Goal: Task Accomplishment & Management: Use online tool/utility

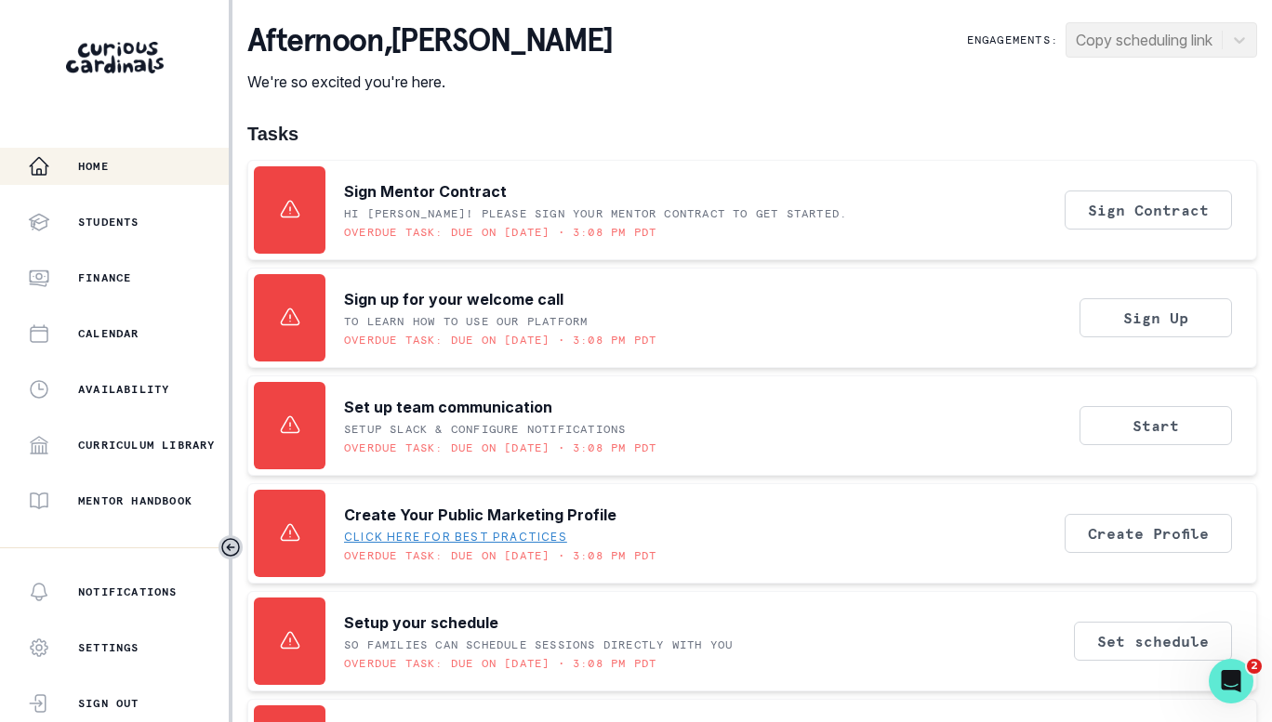
scroll to position [251, 0]
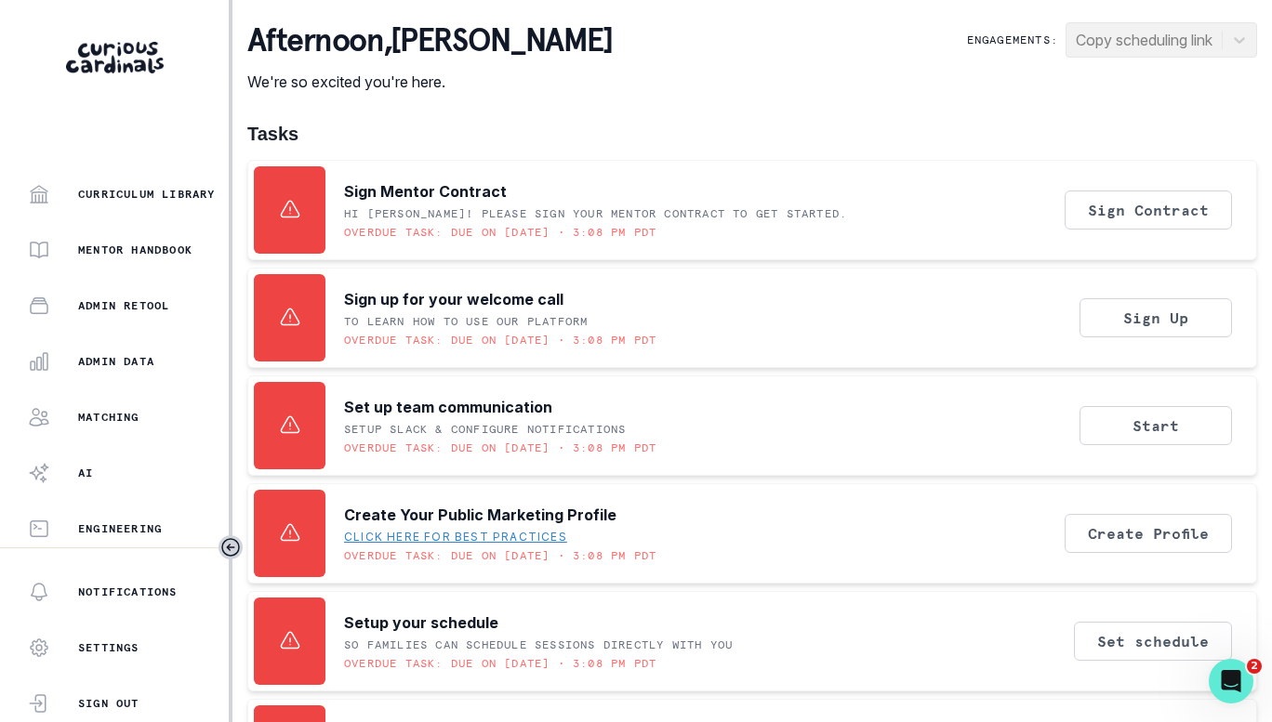
click at [127, 365] on p "Admin Data" at bounding box center [116, 361] width 76 height 15
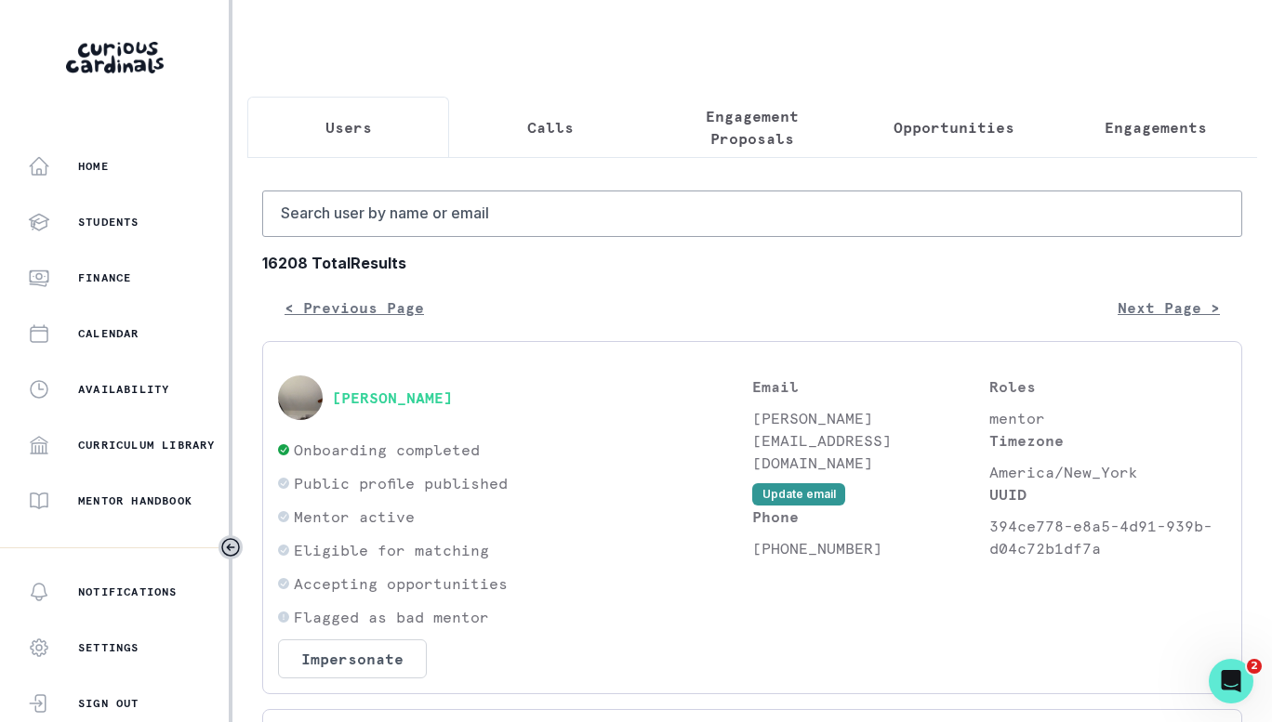
click at [1094, 147] on button "Engagements" at bounding box center [1156, 127] width 202 height 61
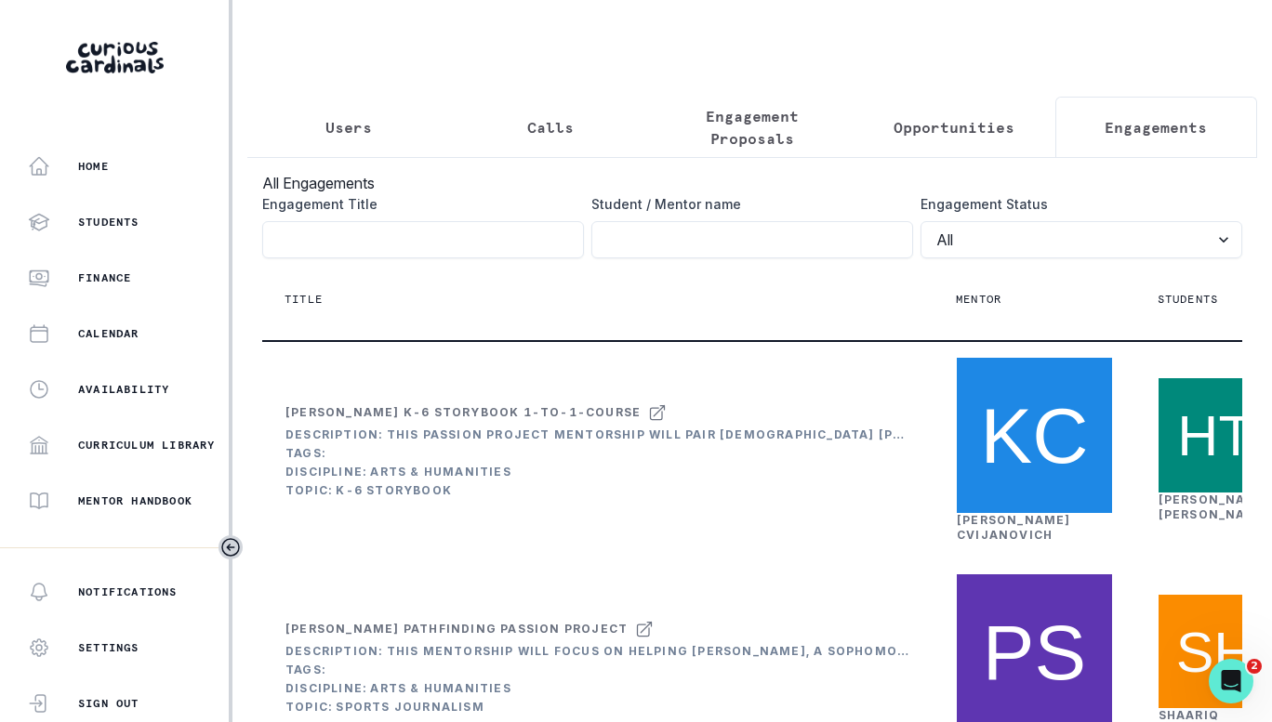
click at [769, 255] on input "Engagement Title" at bounding box center [752, 239] width 322 height 37
paste input "[PERSON_NAME]"
type input "[PERSON_NAME]"
click button "submit" at bounding box center [0, 0] width 0 height 0
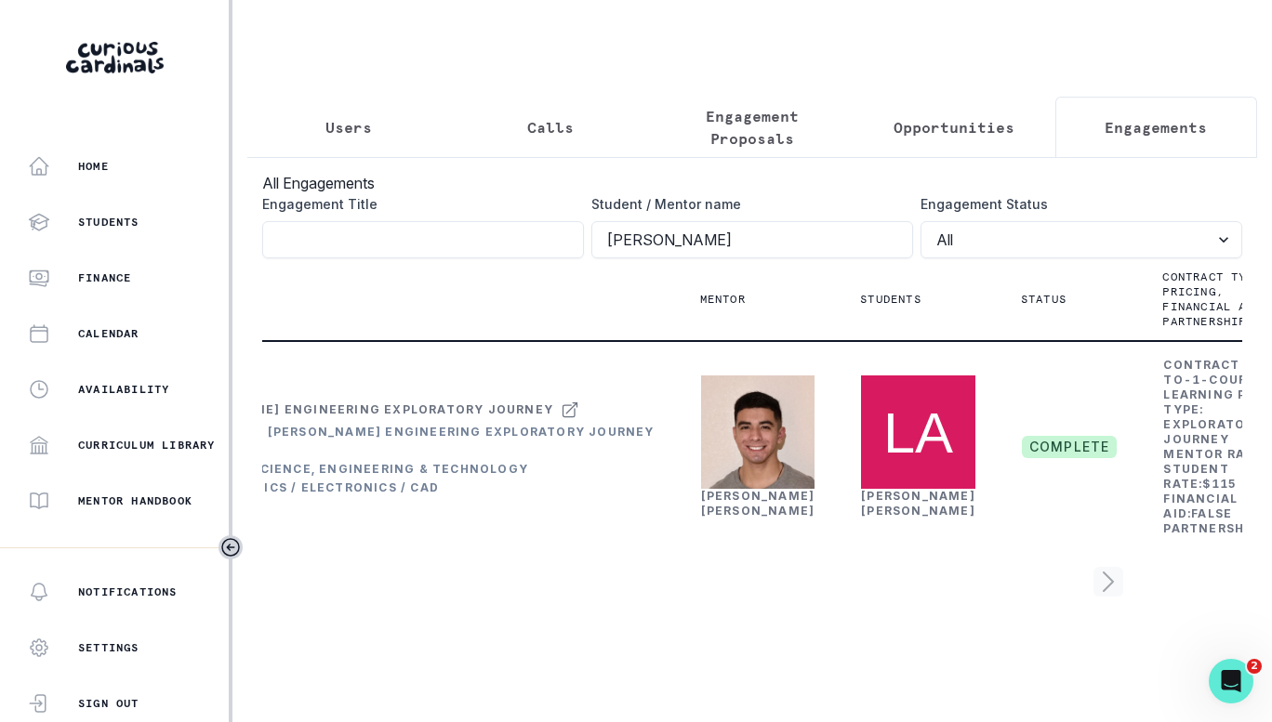
scroll to position [0, 93]
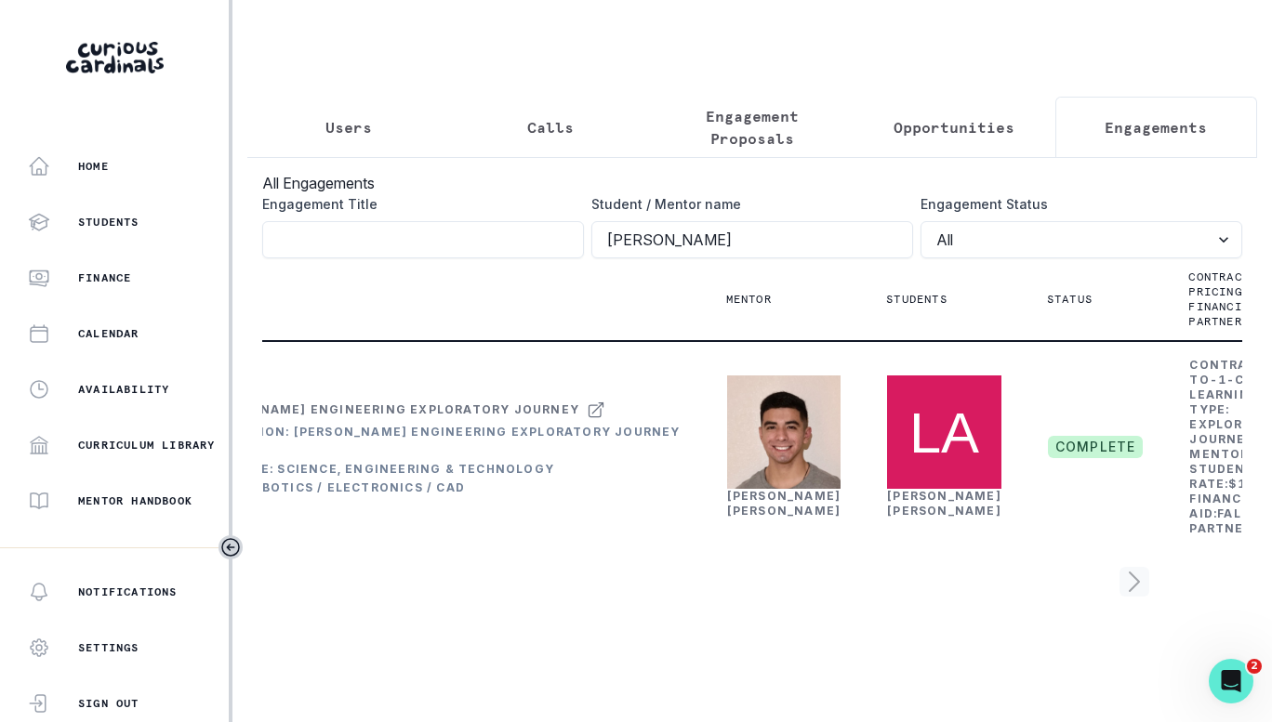
click at [746, 519] on div "[PERSON_NAME]" at bounding box center [784, 504] width 114 height 30
click at [728, 518] on link "[PERSON_NAME]" at bounding box center [784, 503] width 114 height 29
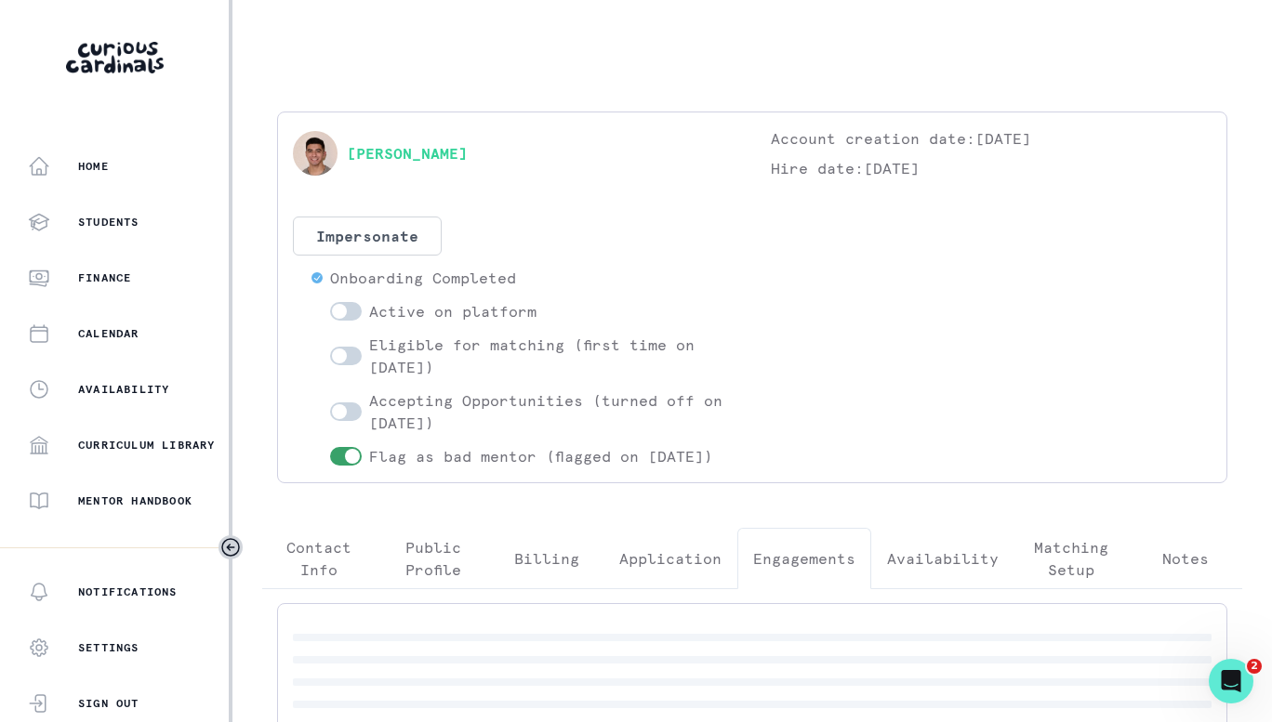
click at [771, 570] on p "Engagements" at bounding box center [804, 559] width 102 height 22
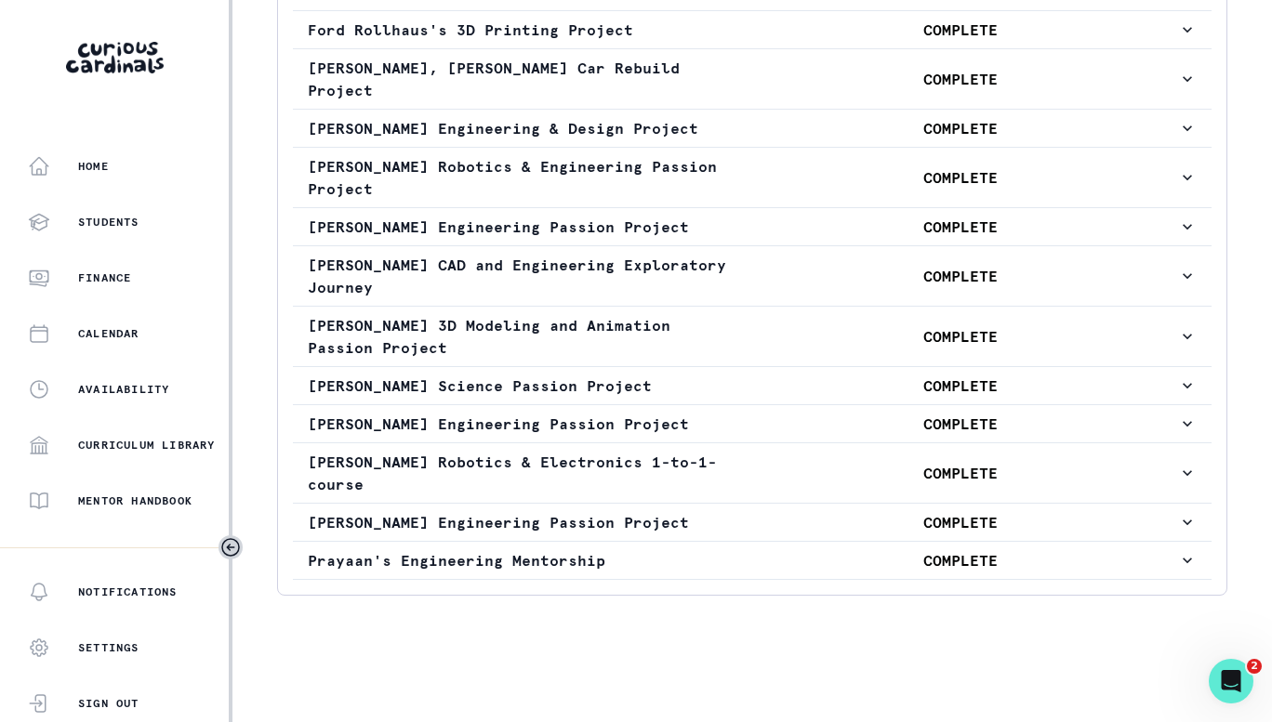
scroll to position [614, 0]
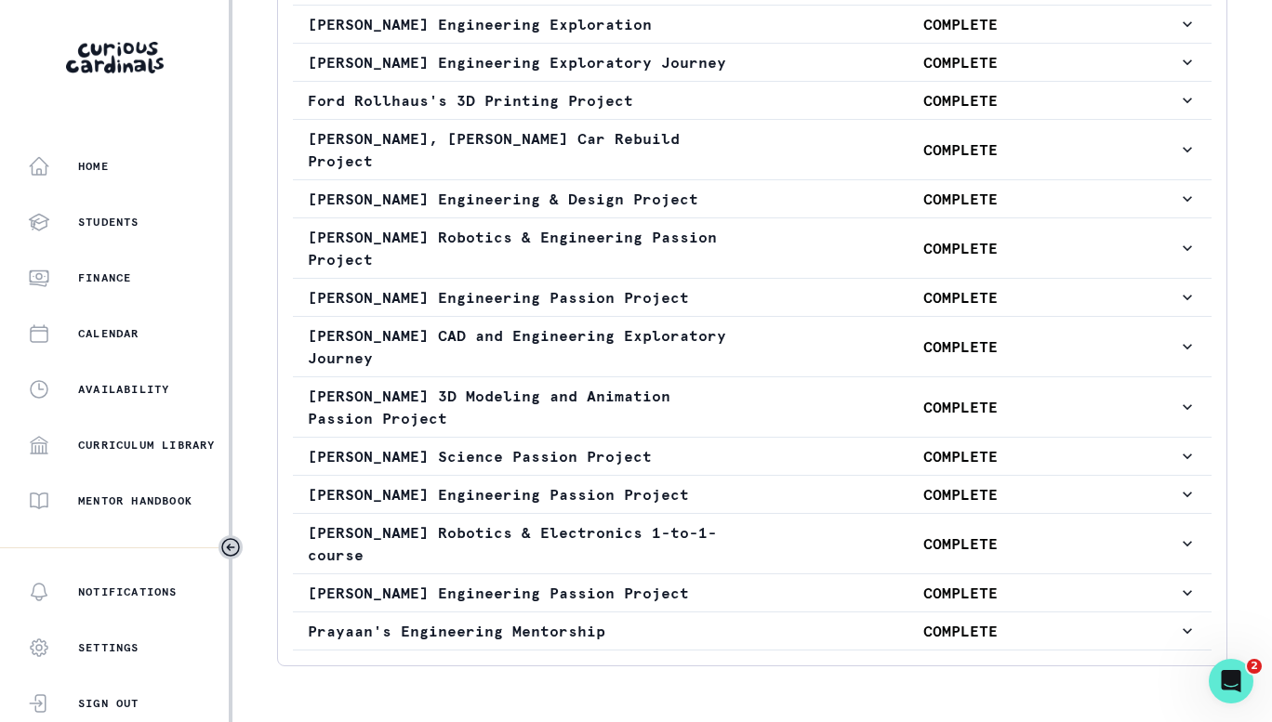
click at [590, 73] on p "[PERSON_NAME] Engineering Exploratory Journey" at bounding box center [525, 62] width 435 height 22
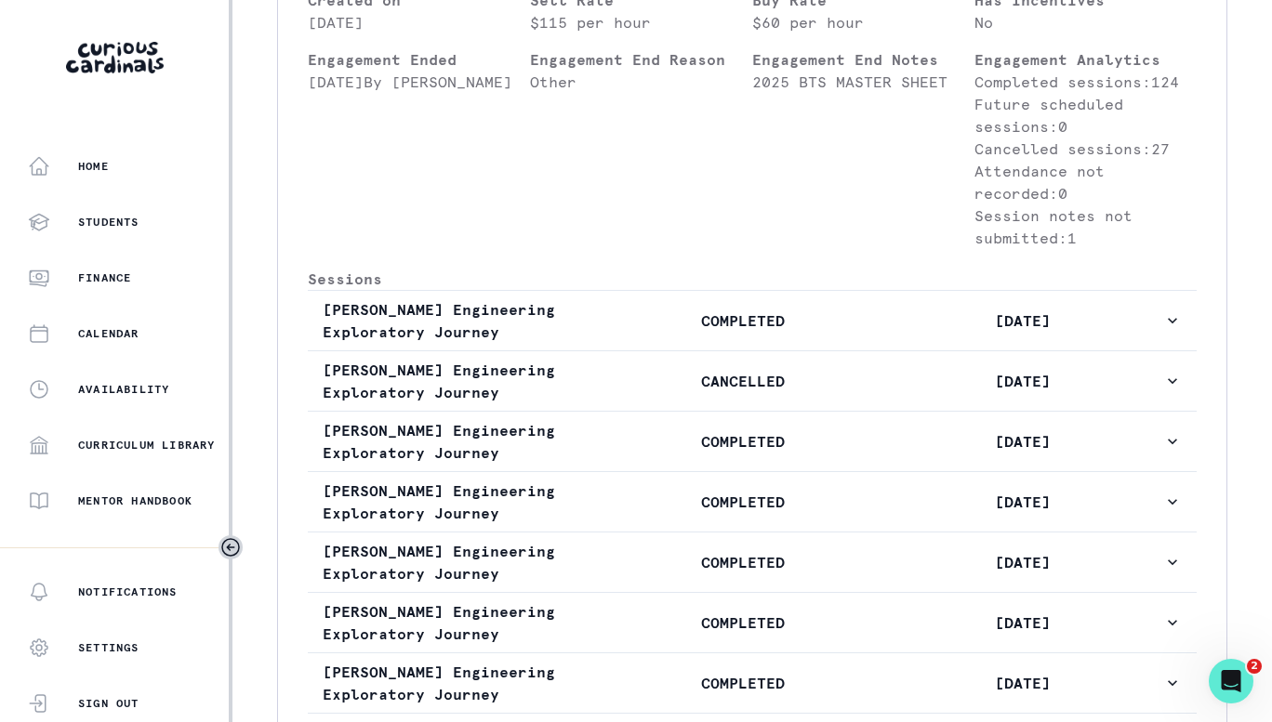
scroll to position [934, 0]
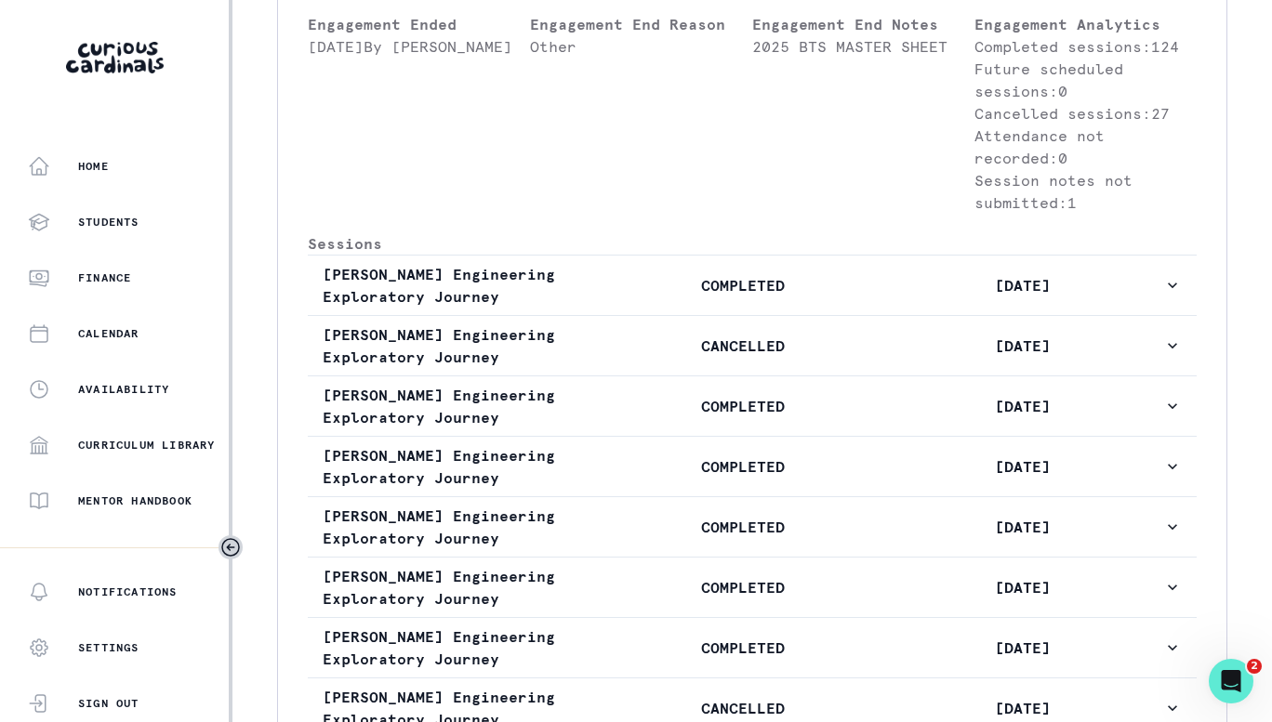
click at [769, 306] on button "[PERSON_NAME] Engineering Exploratory Journey COMPLETED [DATE]" at bounding box center [752, 285] width 889 height 59
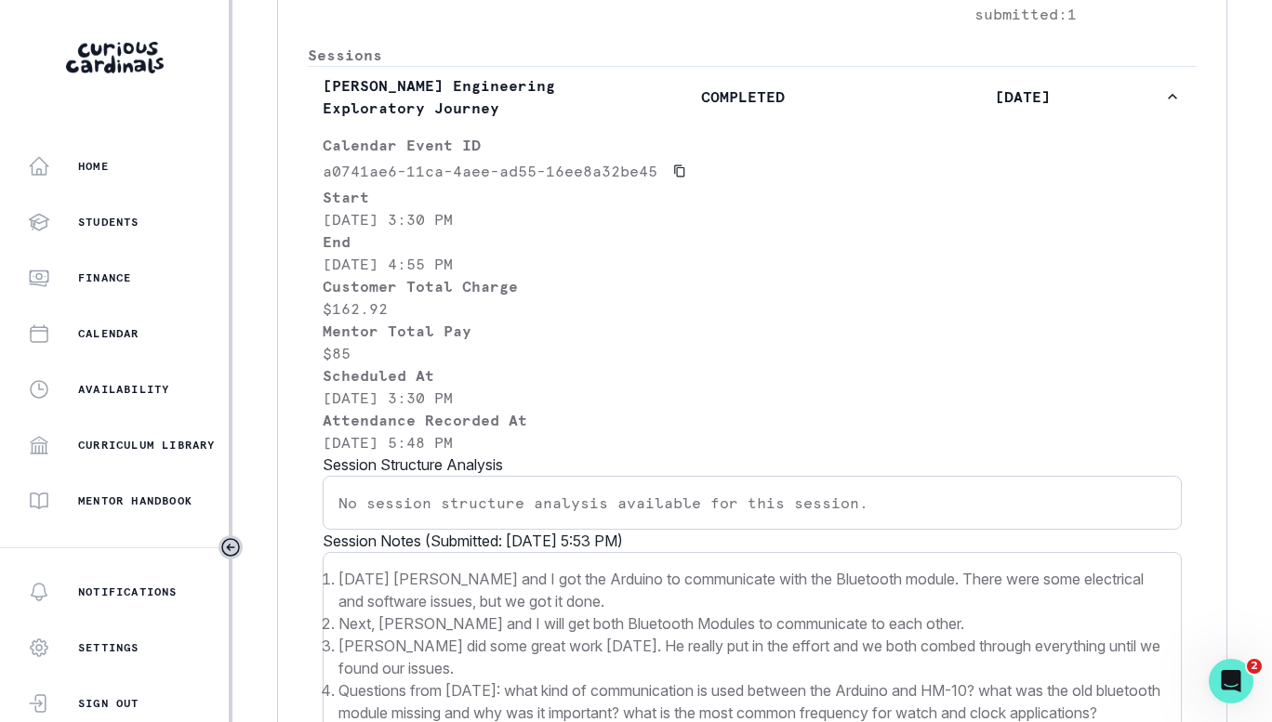
scroll to position [841, 0]
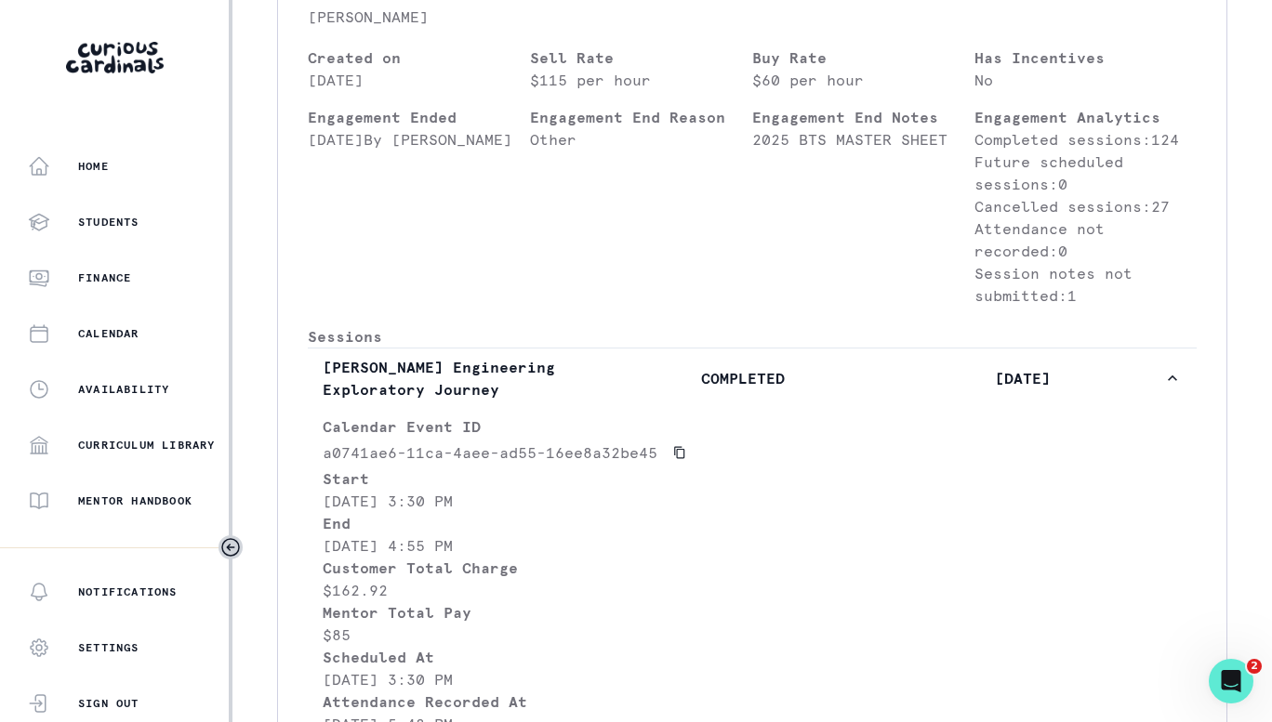
click at [659, 408] on button "[PERSON_NAME] Engineering Exploratory Journey COMPLETED [DATE]" at bounding box center [752, 378] width 889 height 59
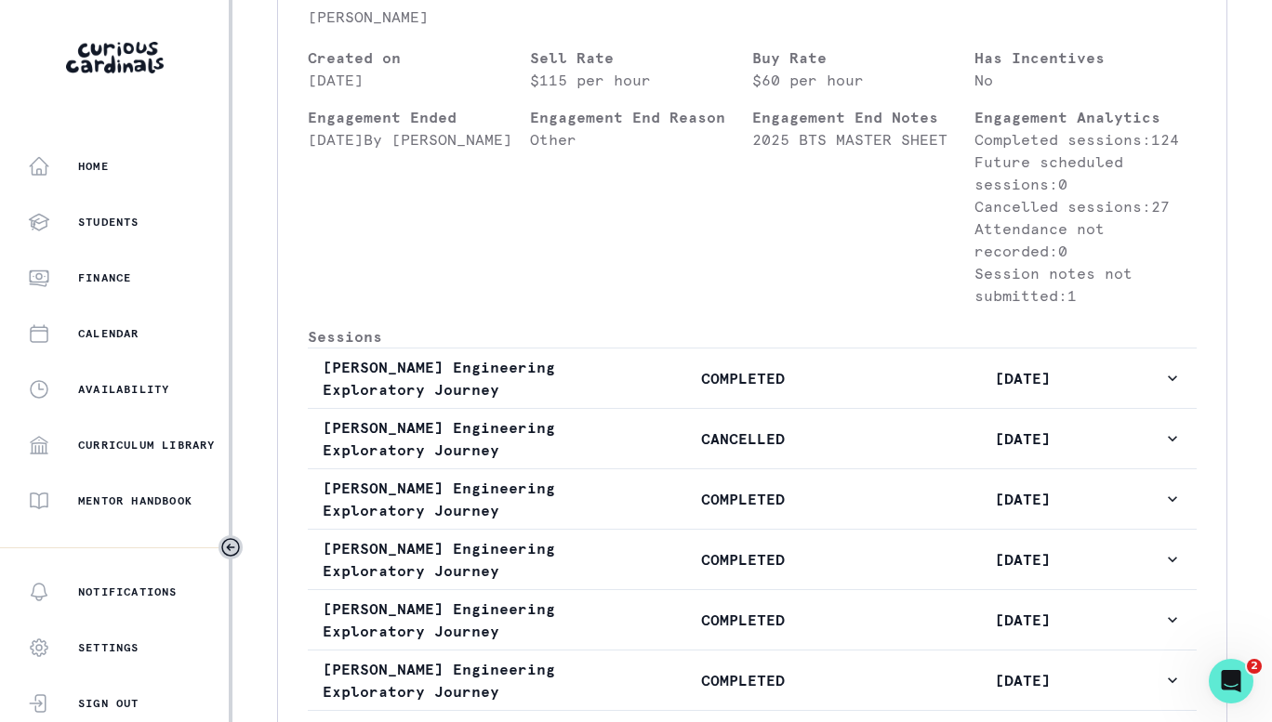
click at [664, 469] on button "[PERSON_NAME] Engineering Exploratory Journey CANCELLED [DATE]" at bounding box center [752, 438] width 889 height 59
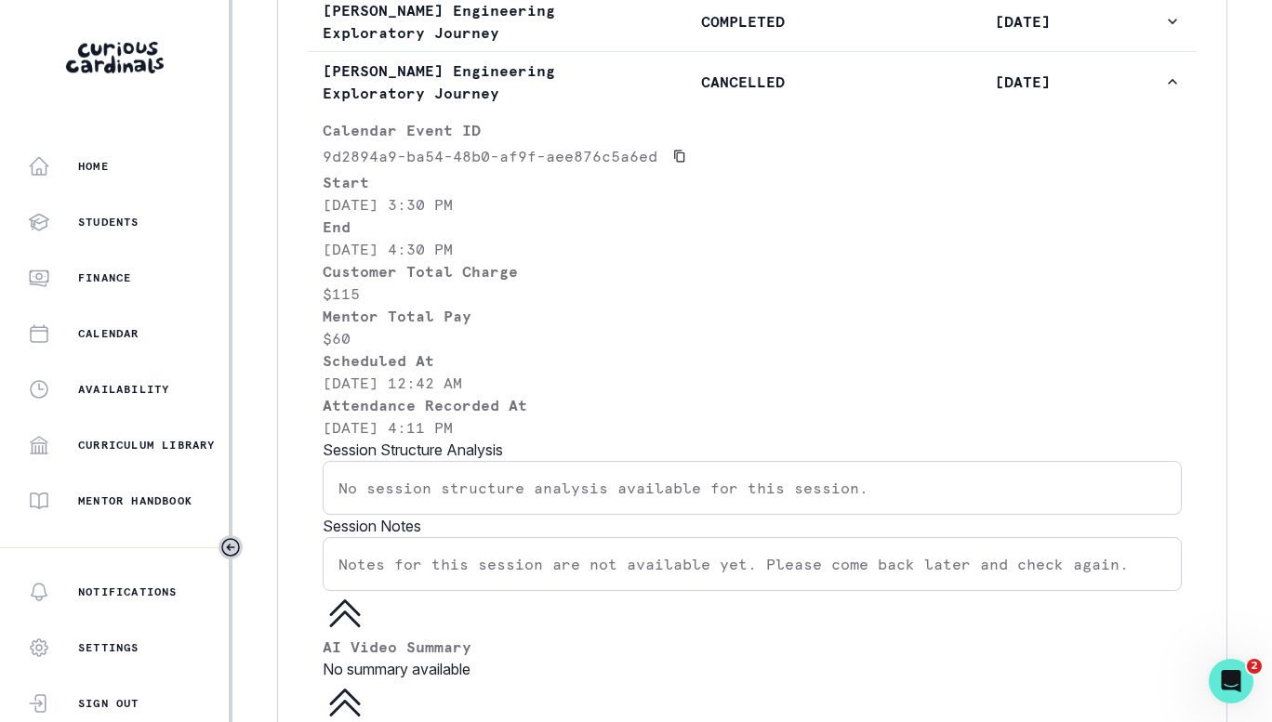
scroll to position [1120, 0]
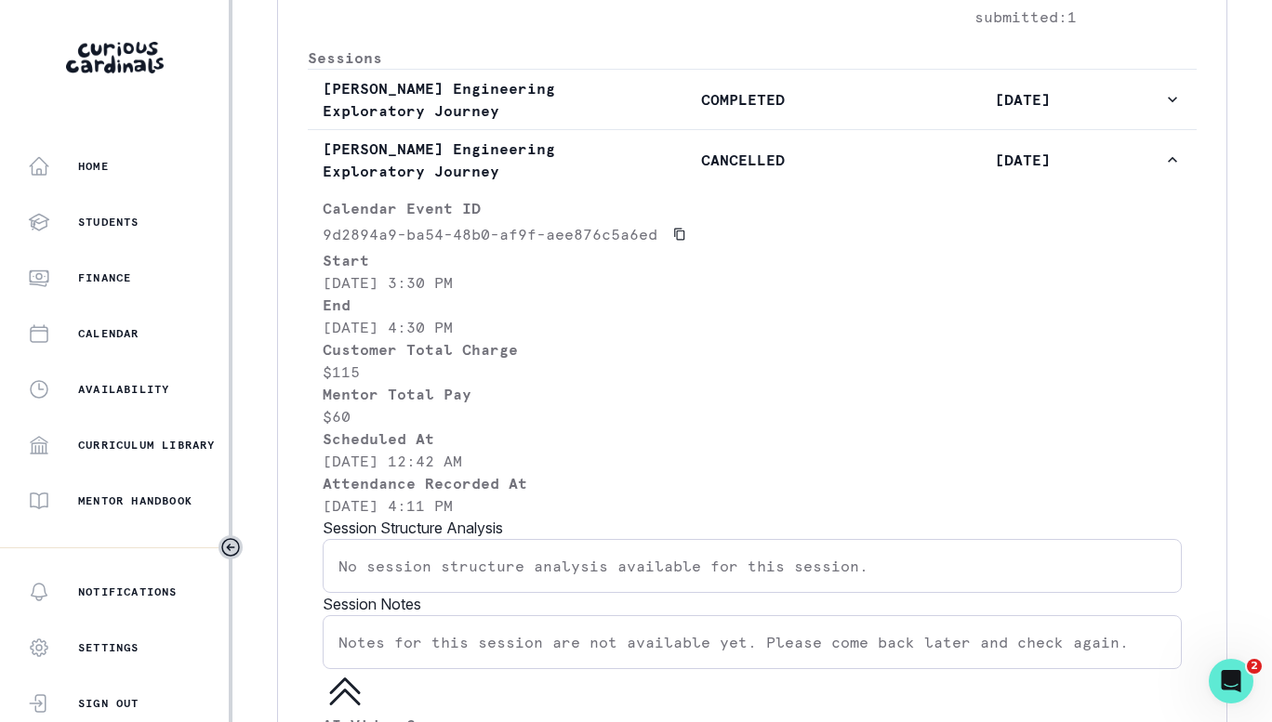
click at [611, 171] on p "CANCELLED" at bounding box center [742, 160] width 280 height 22
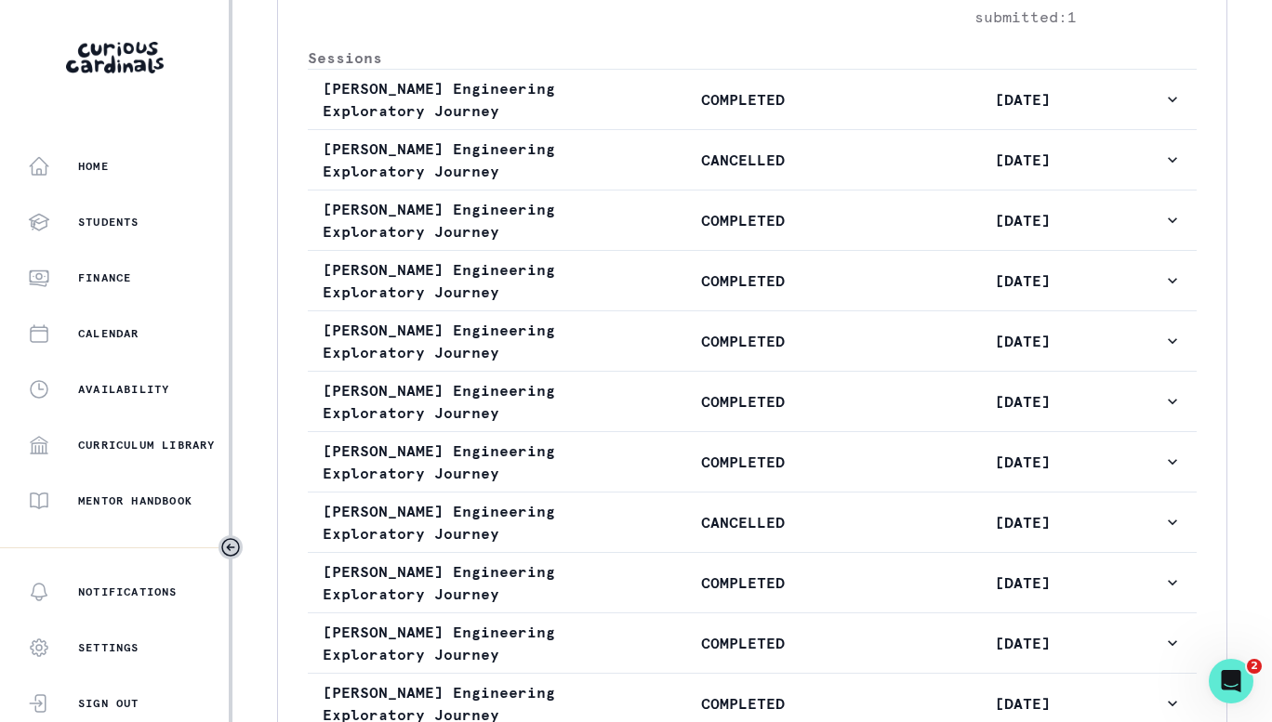
click at [649, 231] on p "COMPLETED" at bounding box center [742, 220] width 280 height 22
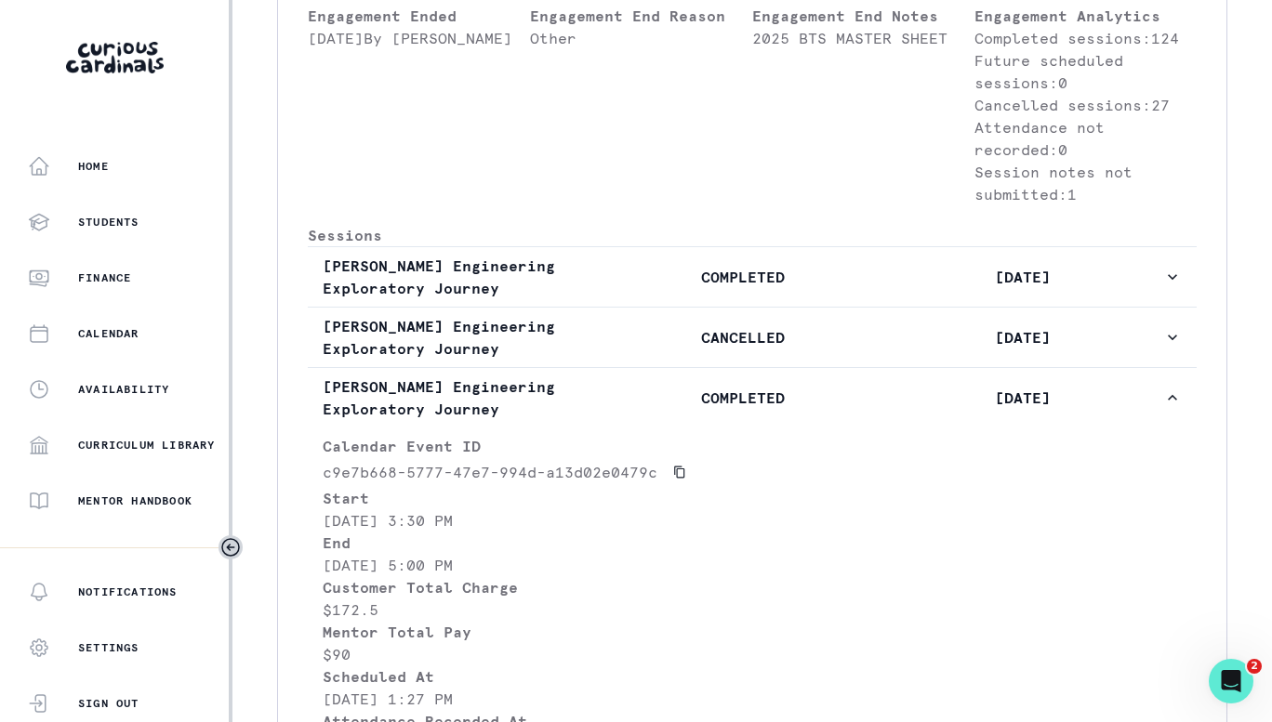
scroll to position [934, 0]
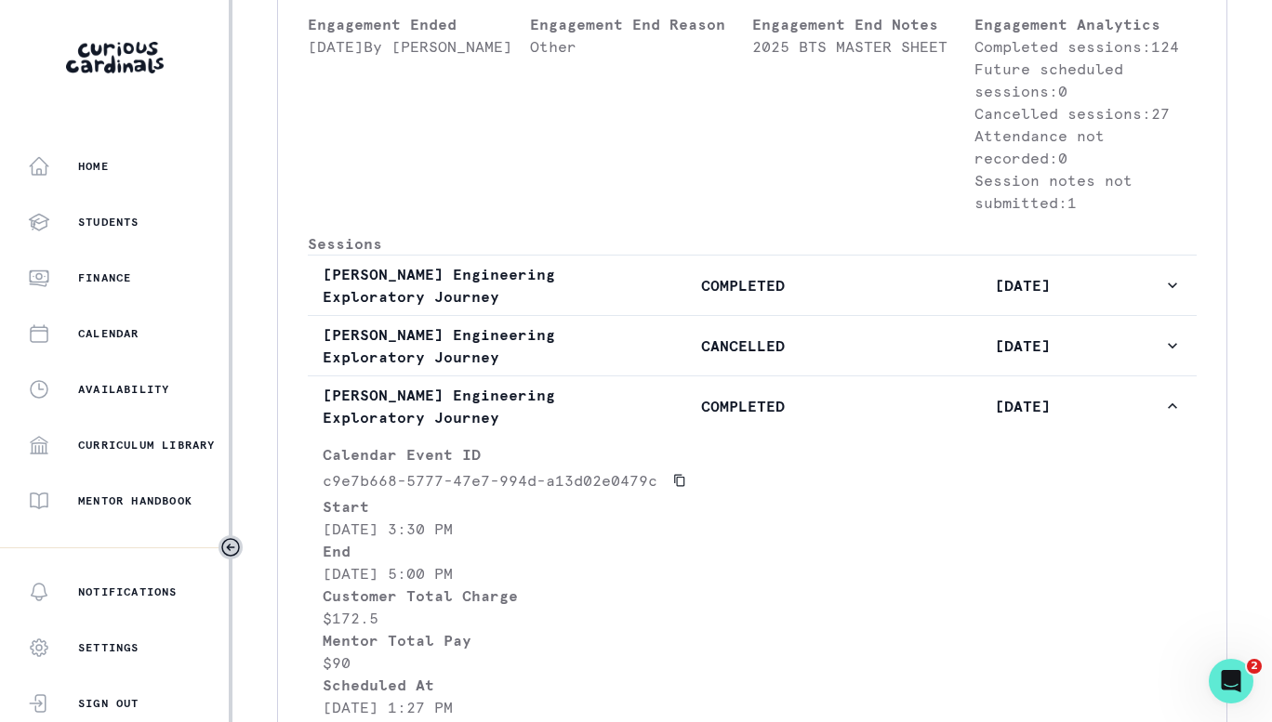
click at [708, 417] on p "COMPLETED" at bounding box center [742, 406] width 280 height 22
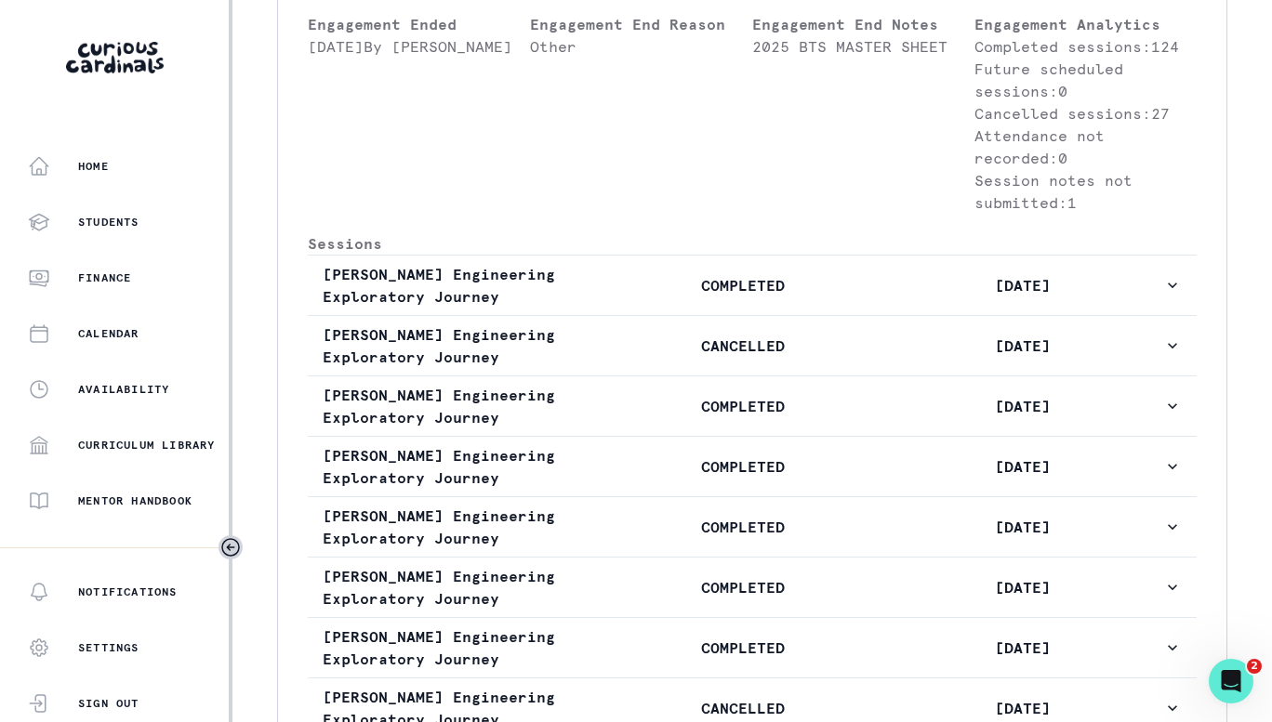
scroll to position [1120, 0]
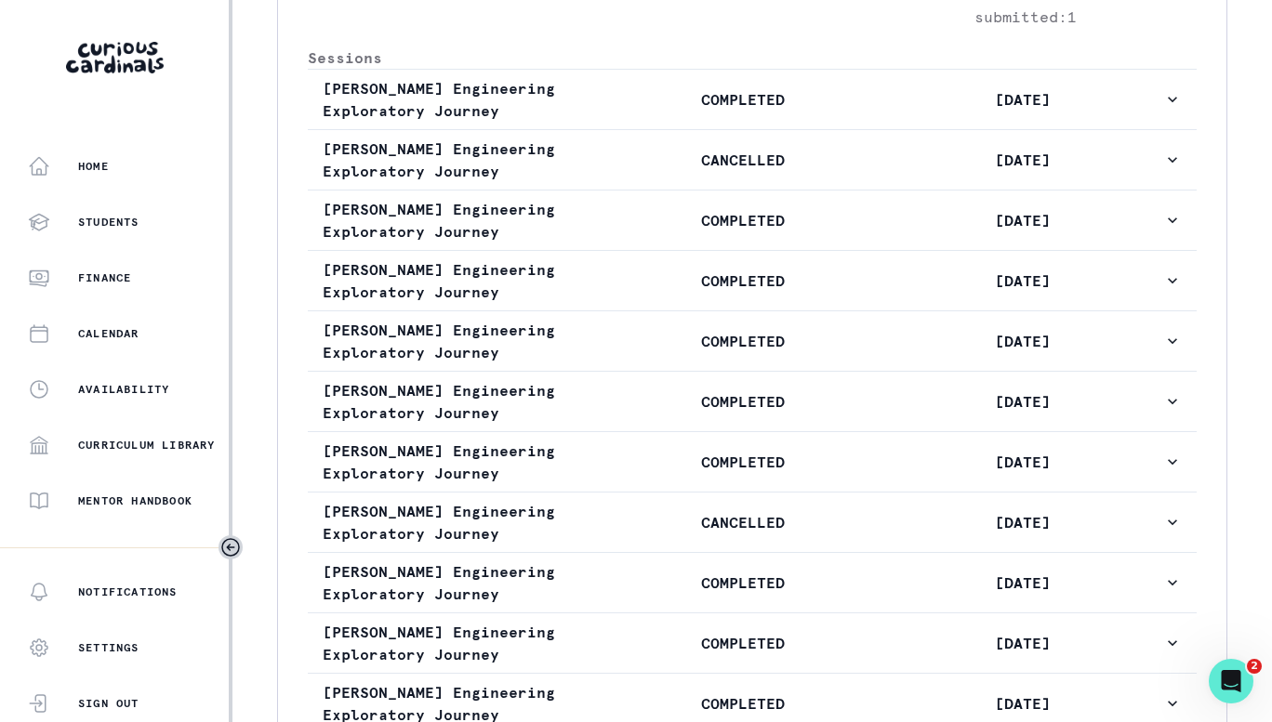
click at [666, 292] on p "COMPLETED" at bounding box center [742, 281] width 280 height 22
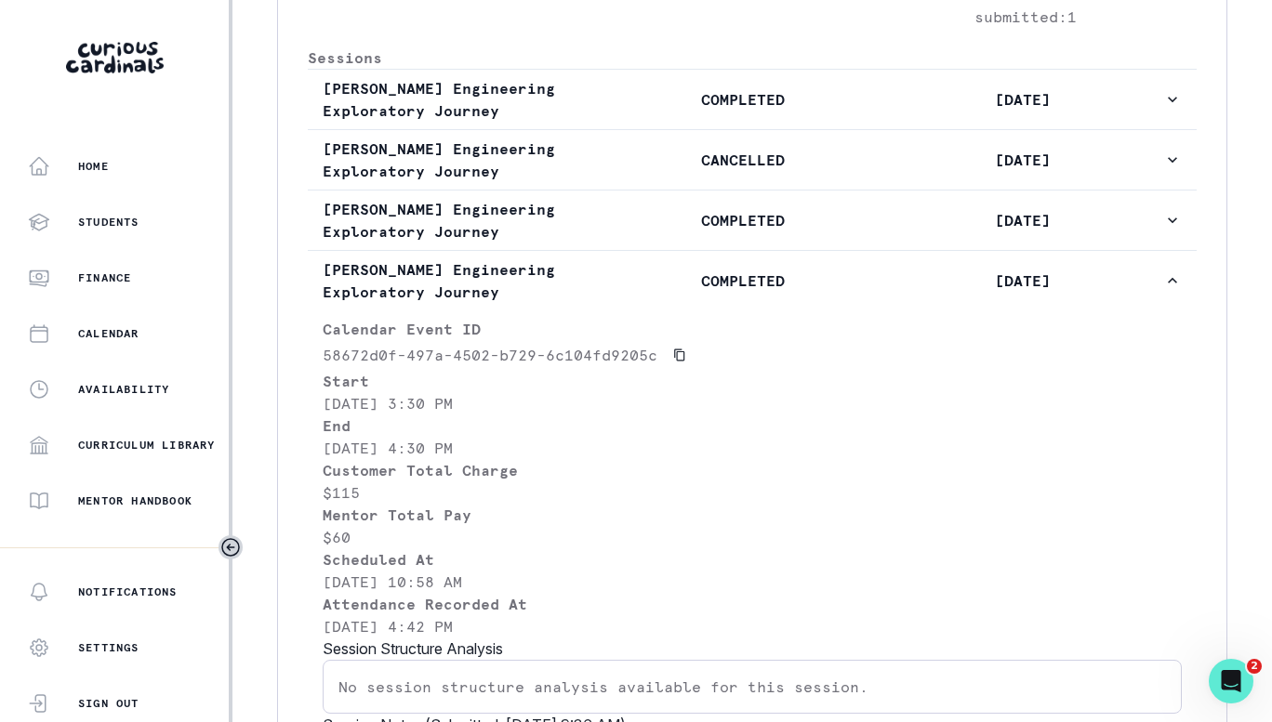
click at [666, 292] on p "COMPLETED" at bounding box center [742, 281] width 280 height 22
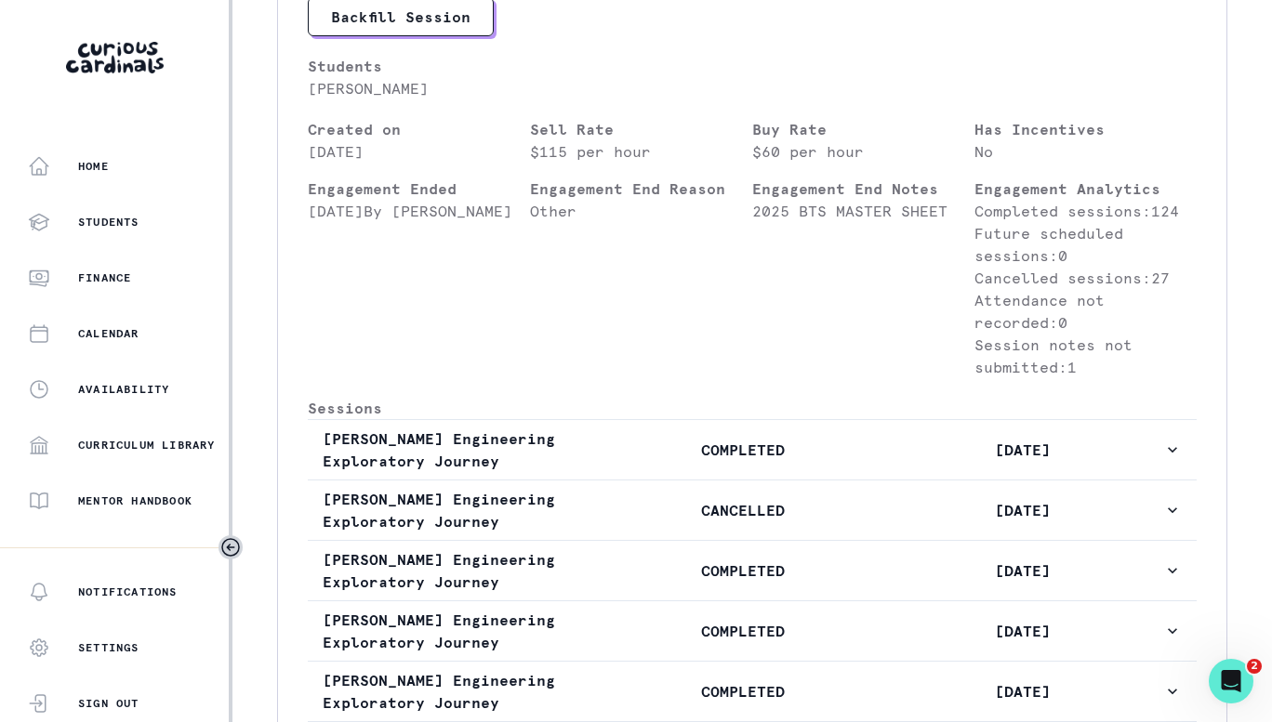
scroll to position [841, 0]
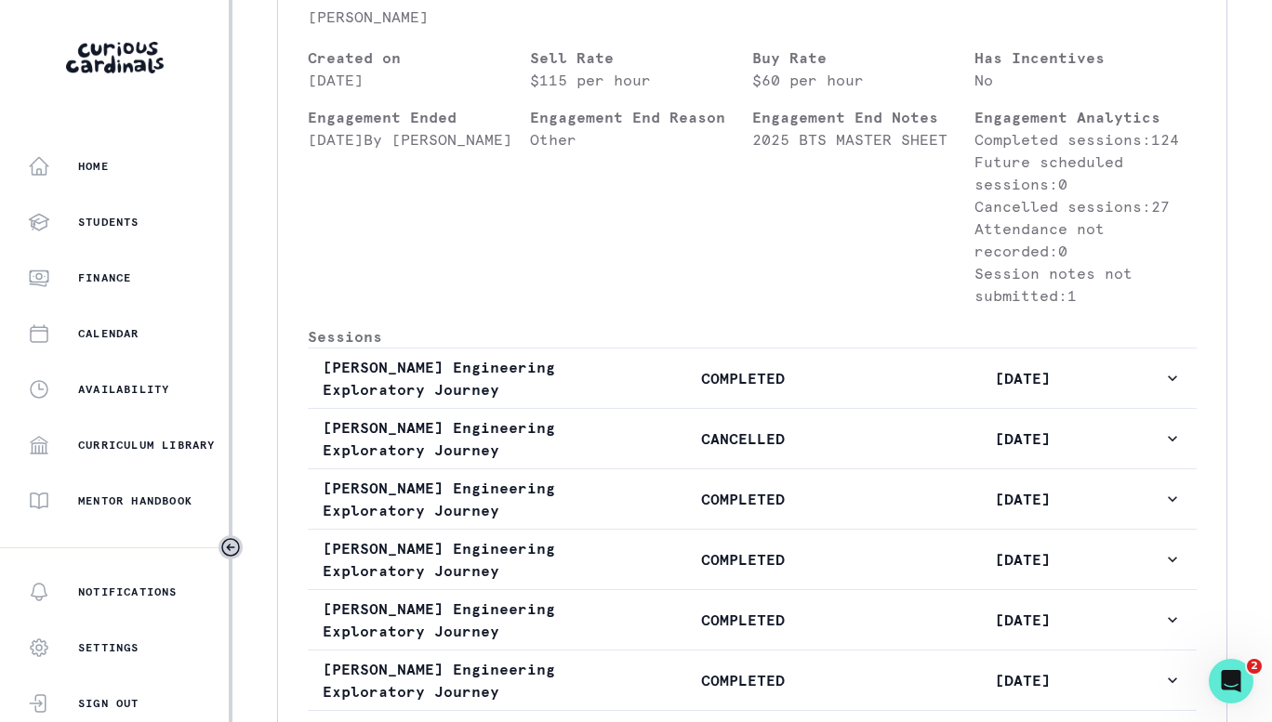
click at [759, 389] on p "COMPLETED" at bounding box center [742, 378] width 280 height 22
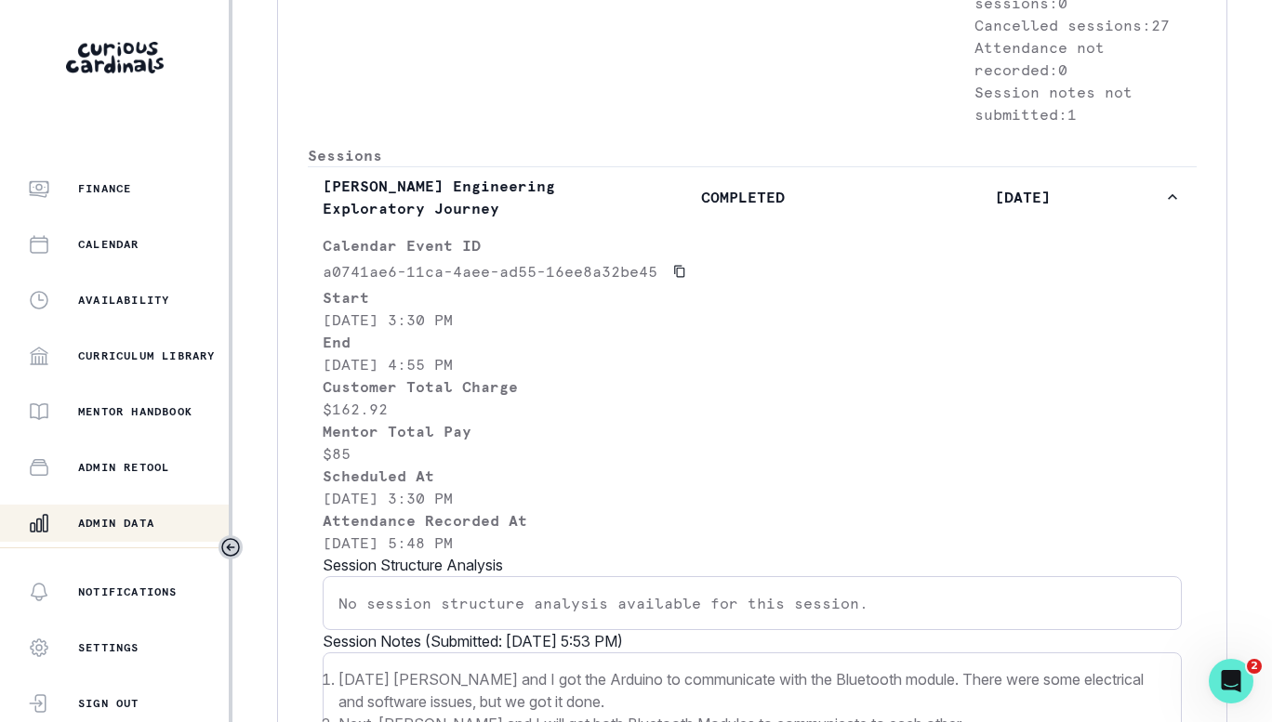
scroll to position [251, 0]
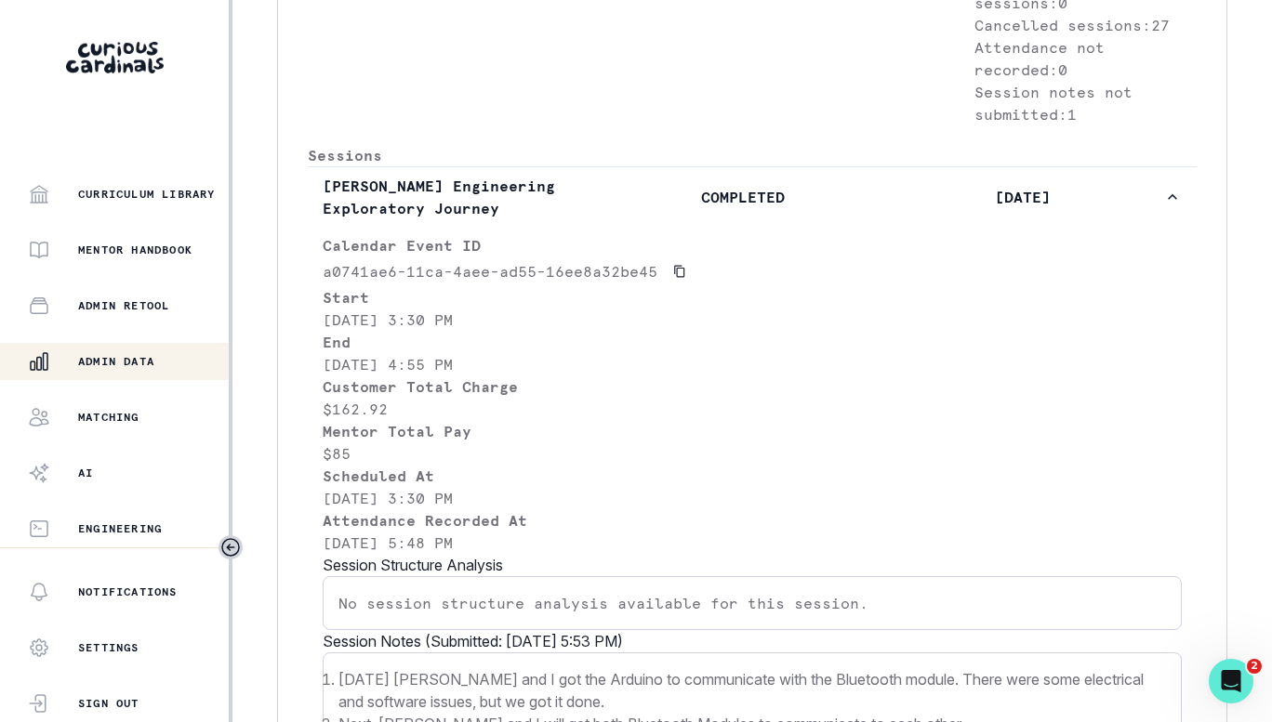
click at [133, 361] on p "Admin Data" at bounding box center [116, 361] width 76 height 15
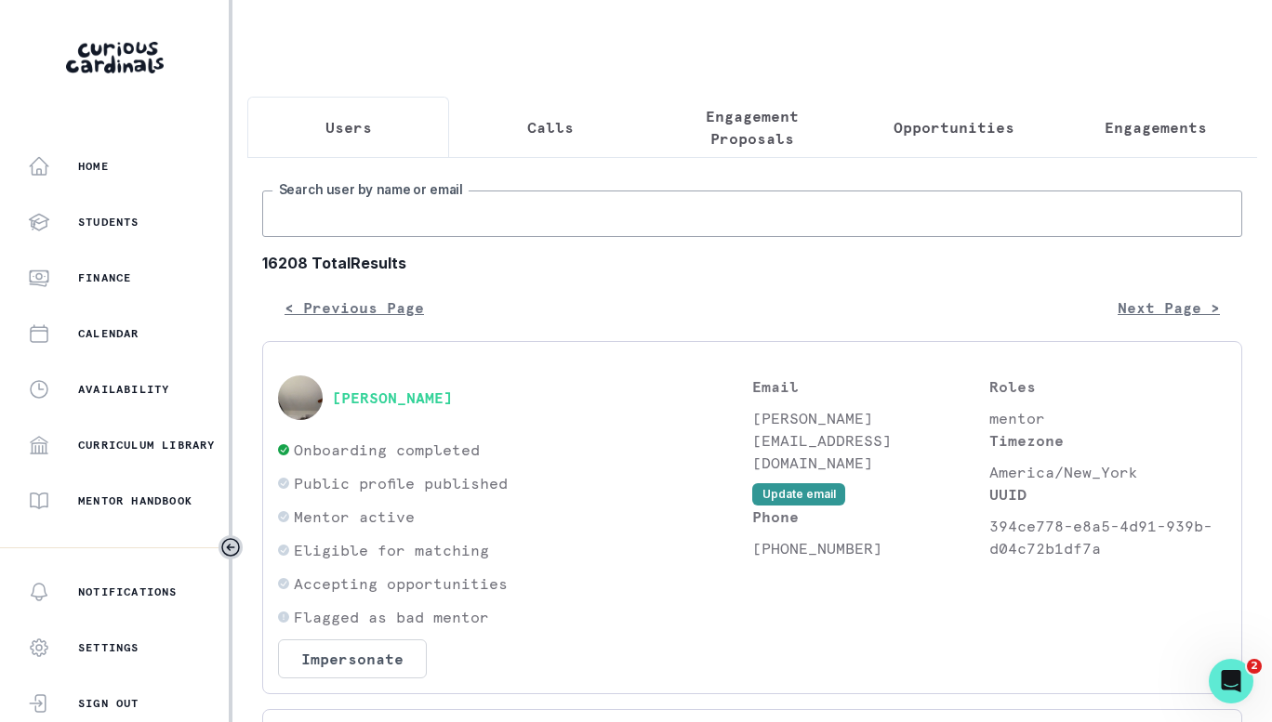
click at [396, 229] on input "Search user by name or email" at bounding box center [752, 214] width 980 height 46
paste input "[PERSON_NAME]"
type input "[PERSON_NAME]"
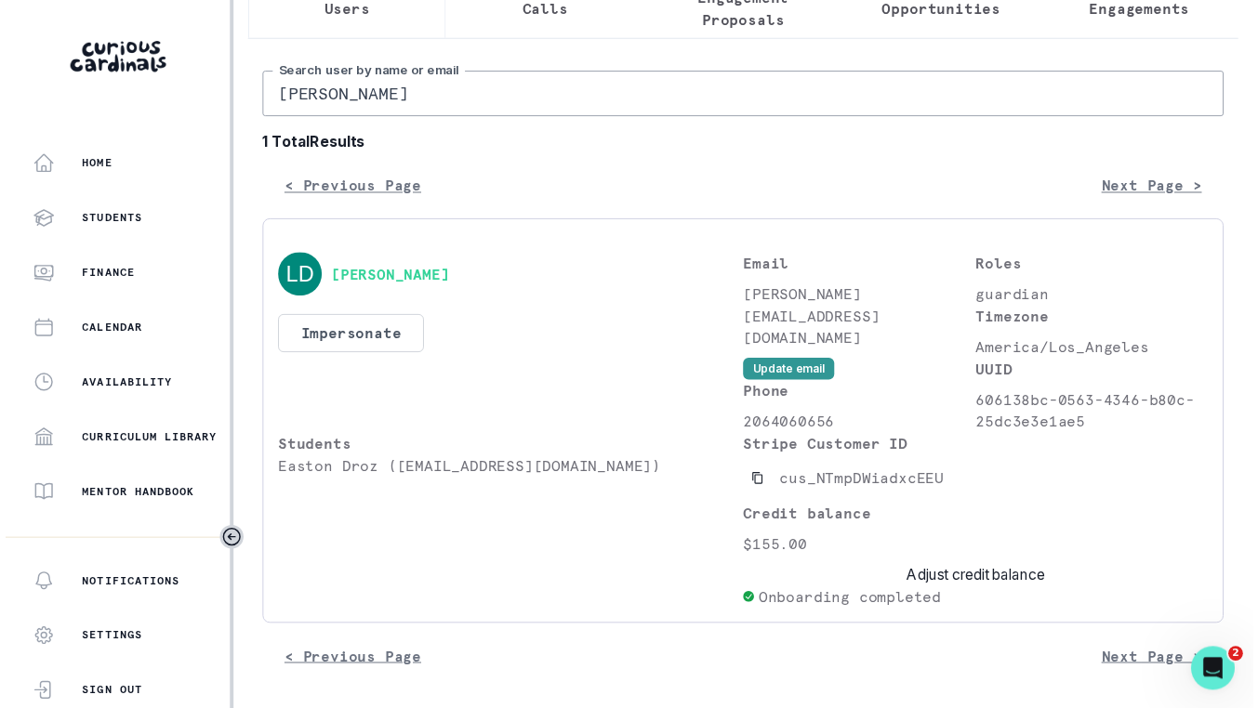
scroll to position [131, 0]
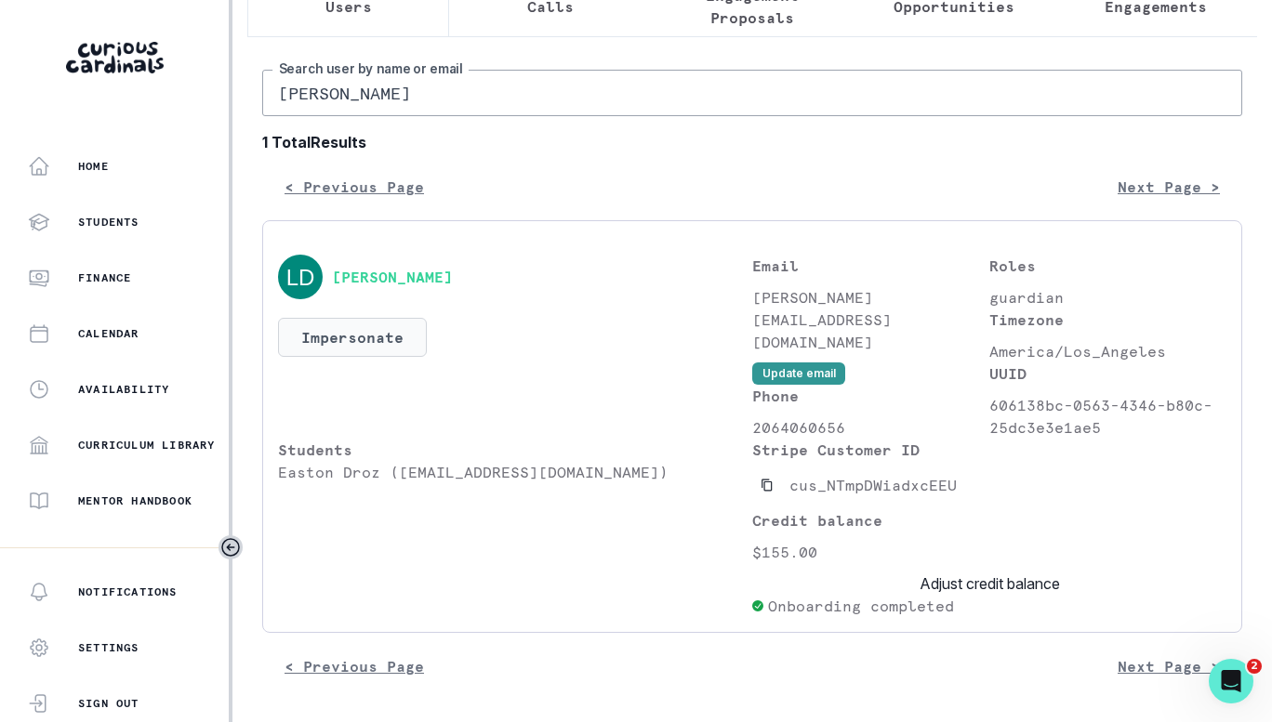
click at [337, 336] on button "Impersonate" at bounding box center [352, 337] width 149 height 39
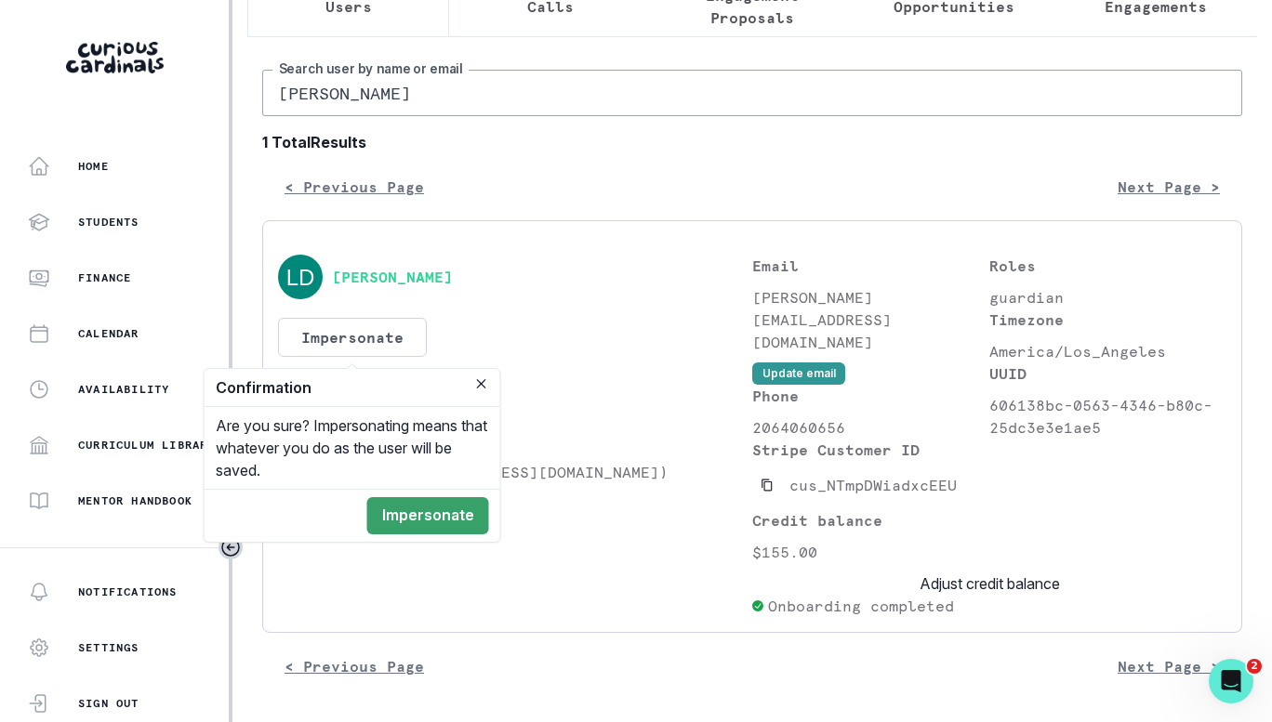
click at [442, 519] on button "Impersonate" at bounding box center [428, 515] width 122 height 37
